Goal: Information Seeking & Learning: Learn about a topic

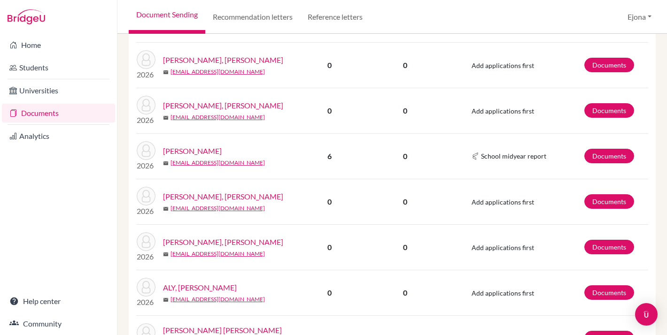
scroll to position [500, 0]
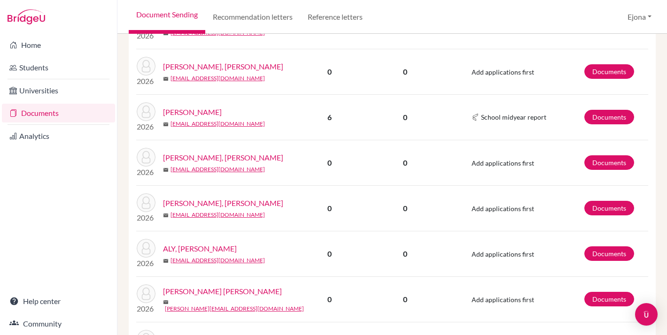
click at [222, 109] on link "[PERSON_NAME]" at bounding box center [192, 112] width 59 height 11
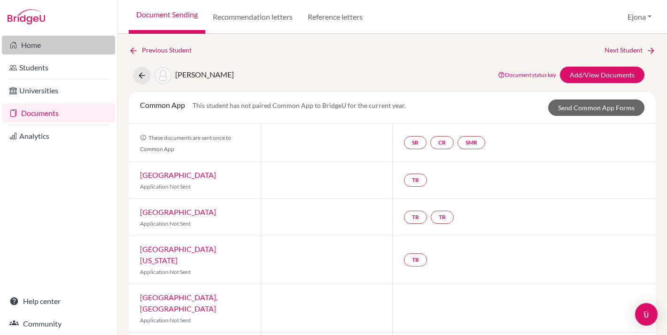
click at [72, 47] on link "Home" at bounding box center [58, 45] width 113 height 19
click at [43, 45] on link "Home" at bounding box center [58, 45] width 113 height 19
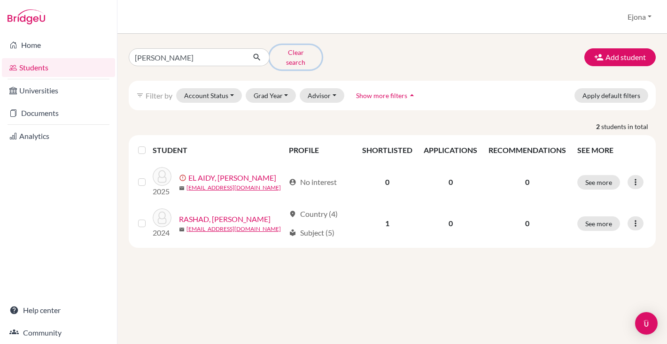
click at [299, 50] on button "Clear search" at bounding box center [296, 57] width 52 height 24
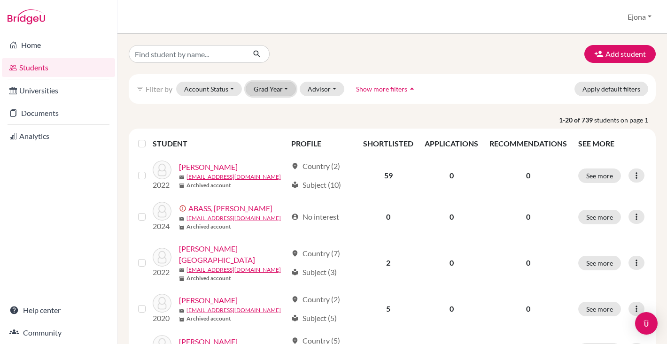
click at [264, 88] on button "Grad Year" at bounding box center [271, 89] width 51 height 15
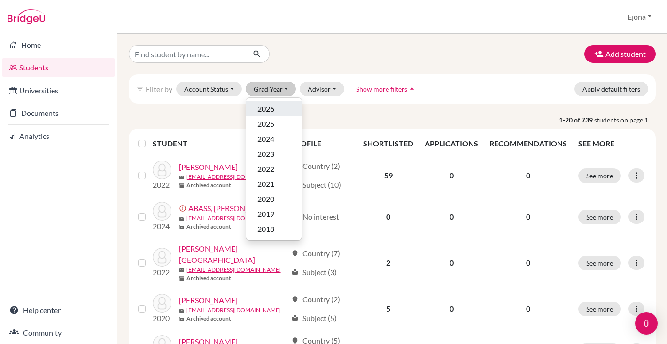
click at [270, 106] on span "2026" at bounding box center [265, 108] width 17 height 11
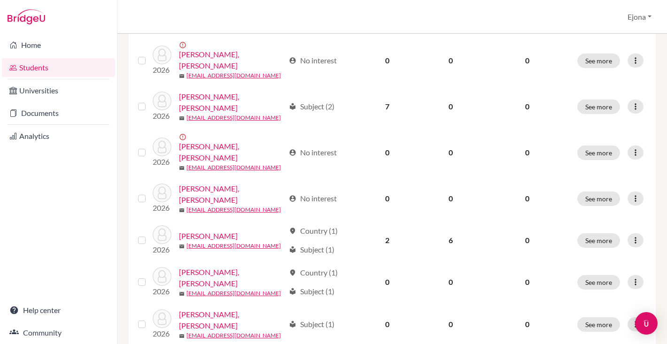
scroll to position [419, 0]
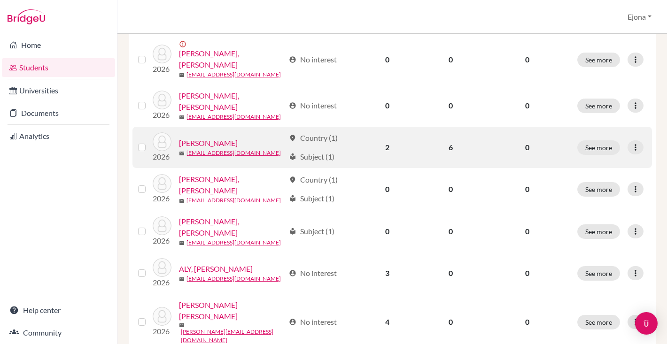
click at [238, 138] on link "AHMED, Mustafa Hatim" at bounding box center [208, 143] width 59 height 11
click at [219, 138] on link "AHMED, Mustafa Hatim" at bounding box center [208, 143] width 59 height 11
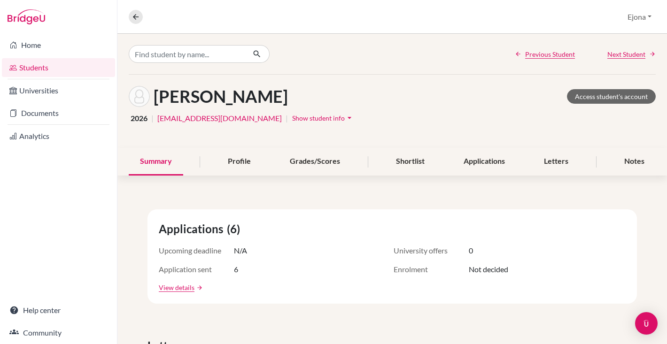
click at [40, 68] on link "Students" at bounding box center [58, 67] width 113 height 19
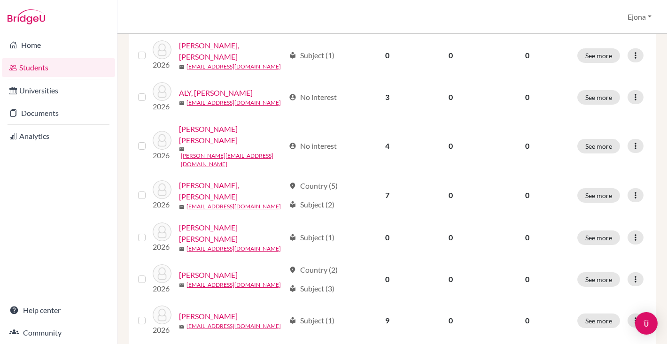
scroll to position [599, 0]
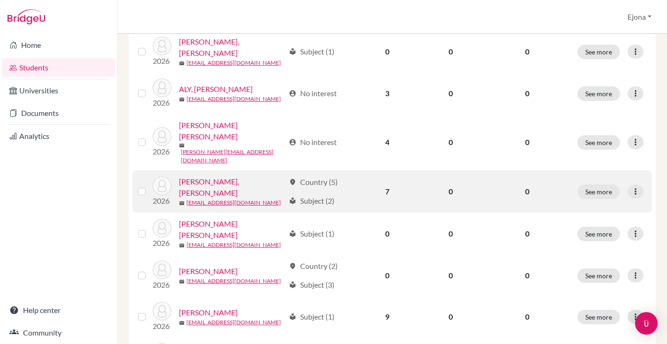
click at [236, 176] on link "[PERSON_NAME], [PERSON_NAME]" at bounding box center [232, 187] width 106 height 23
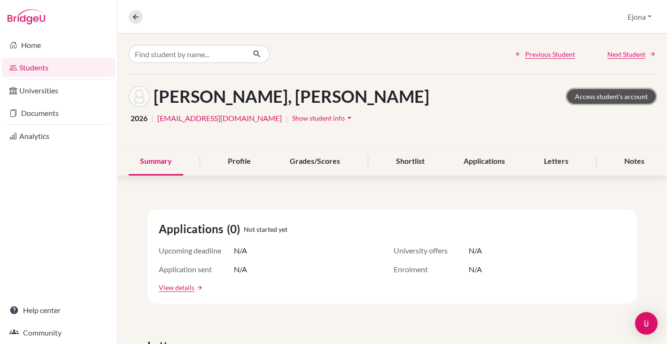
click at [619, 94] on link "Access student's account" at bounding box center [611, 96] width 89 height 15
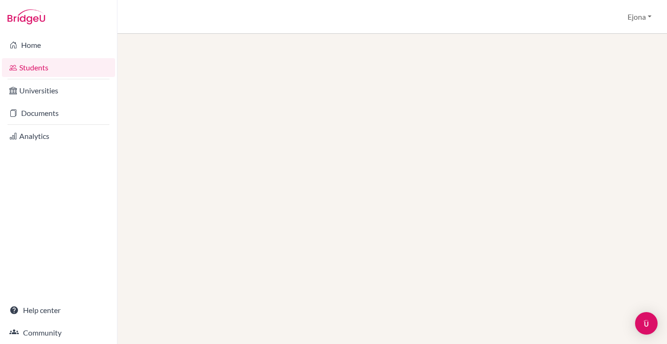
click at [53, 62] on link "Students" at bounding box center [58, 67] width 113 height 19
